Goal: Information Seeking & Learning: Learn about a topic

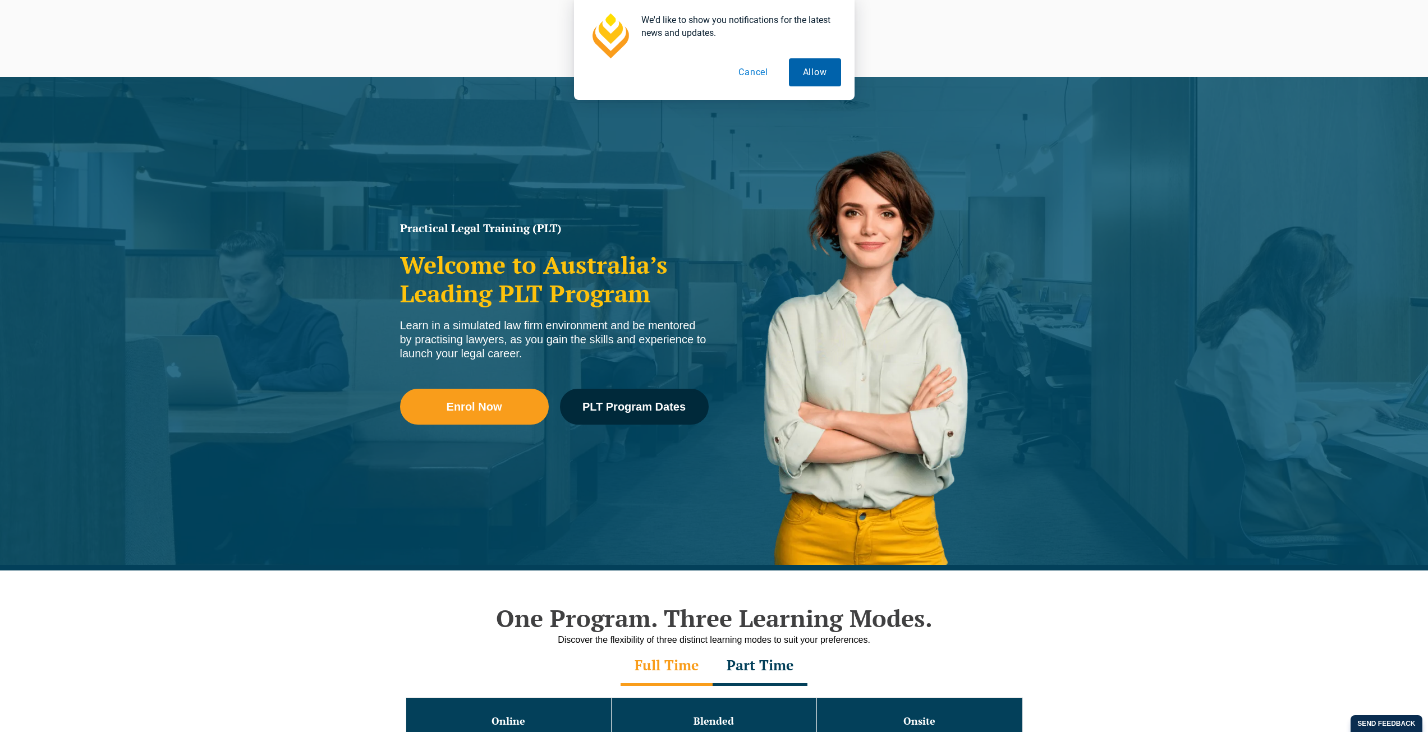
click at [830, 67] on button "Allow" at bounding box center [815, 72] width 52 height 28
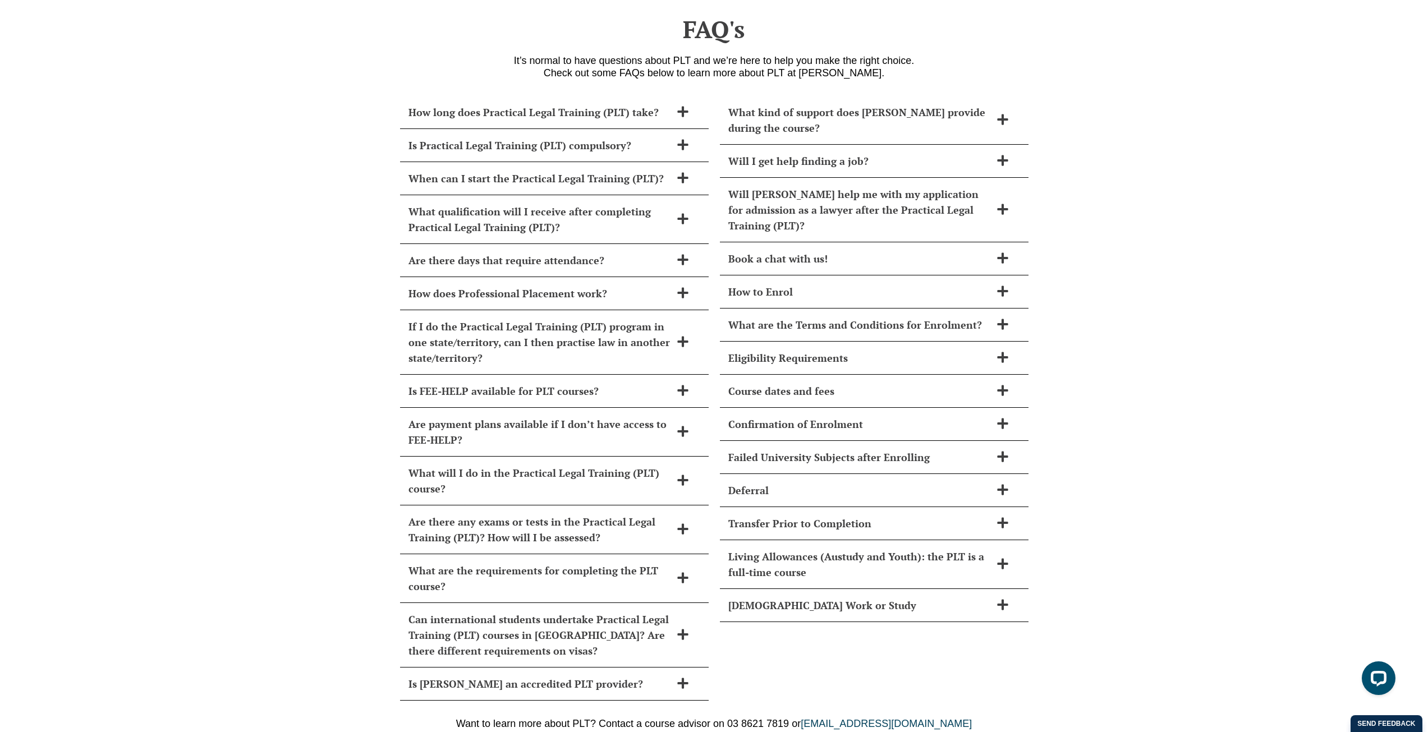
scroll to position [4781, 0]
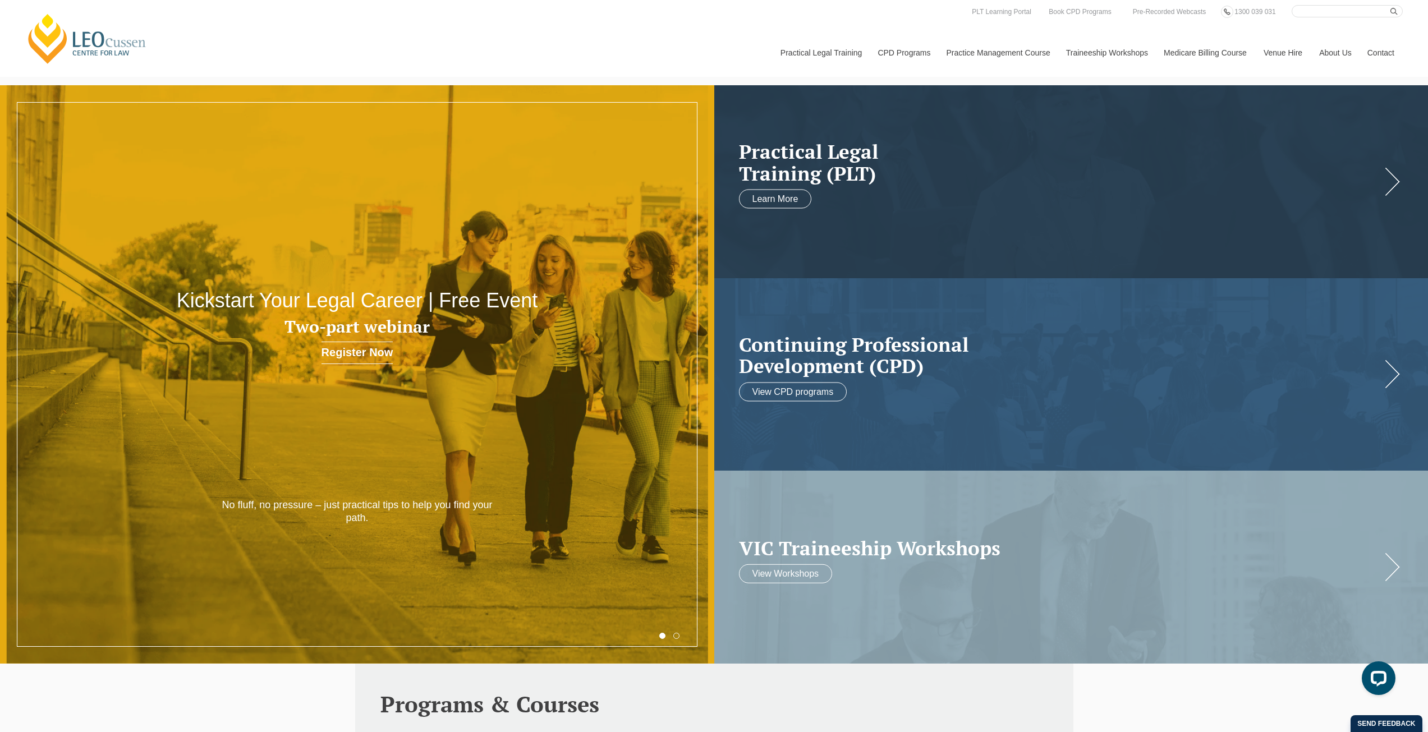
click at [1314, 10] on input "Search here" at bounding box center [1347, 11] width 111 height 12
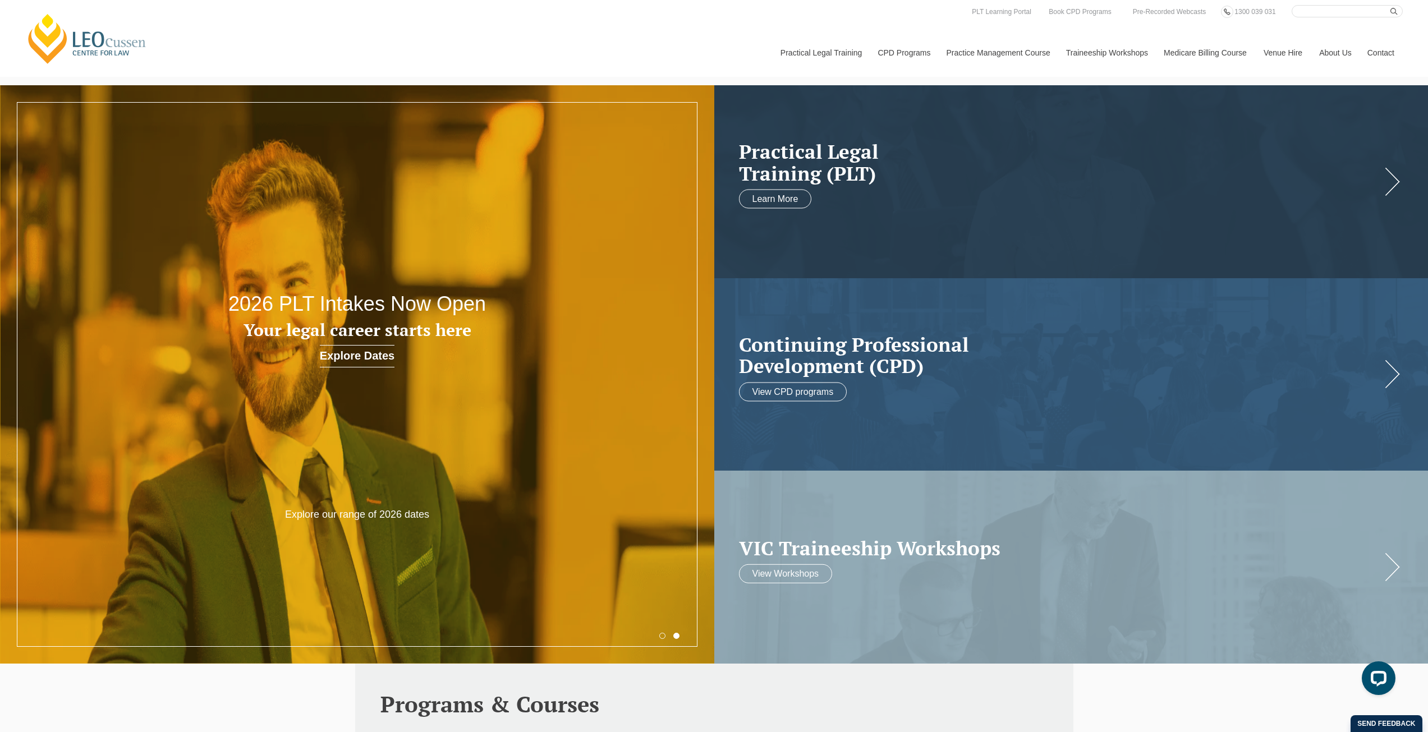
click at [1317, 11] on input "Search here" at bounding box center [1347, 11] width 111 height 12
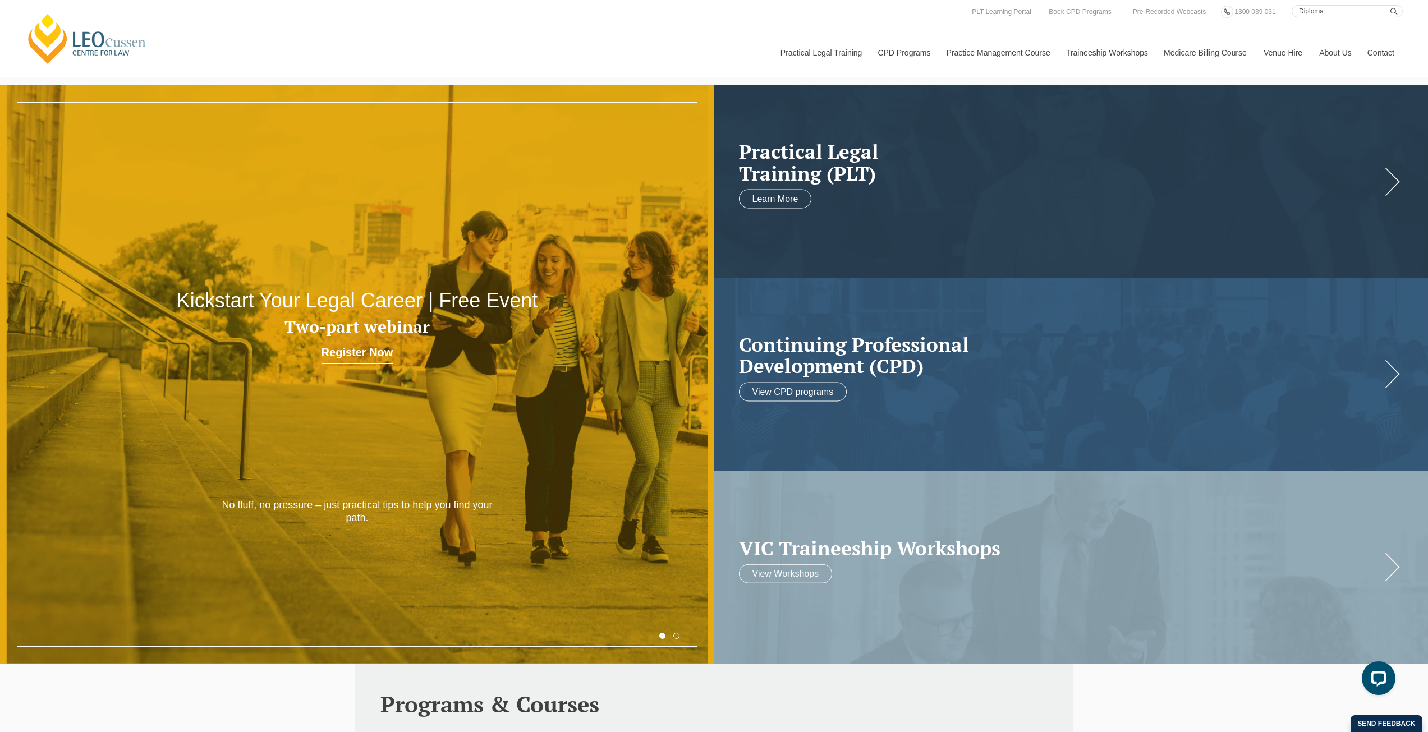
type input "Diploma"
